Goal: Find specific page/section: Find specific page/section

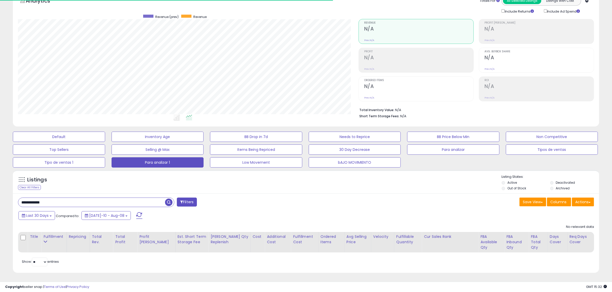
scroll to position [105, 341]
click at [135, 167] on button "Para analizar 1" at bounding box center [158, 163] width 92 height 10
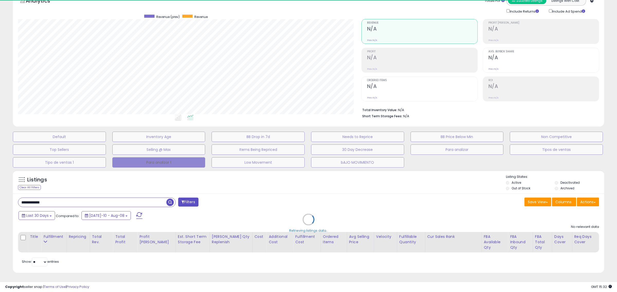
type input "***"
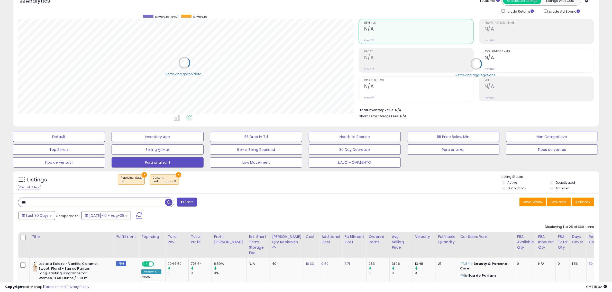
scroll to position [105, 341]
click at [142, 177] on button "×" at bounding box center [144, 174] width 5 height 5
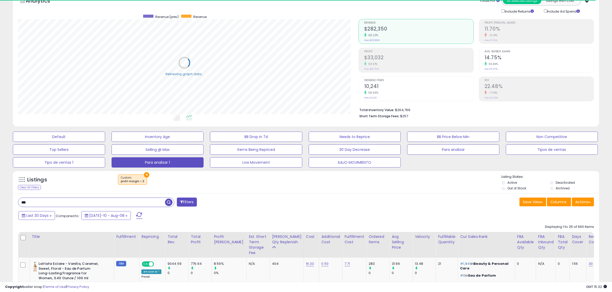
click at [144, 174] on button "×" at bounding box center [146, 174] width 5 height 5
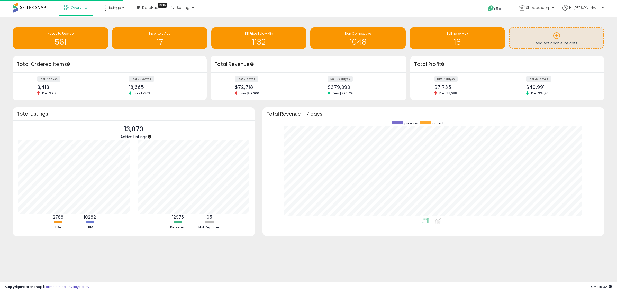
scroll to position [97, 332]
click at [122, 11] on link "Listings" at bounding box center [112, 7] width 33 height 15
click at [114, 27] on icon at bounding box center [116, 25] width 22 height 7
